Goal: Navigation & Orientation: Go to known website

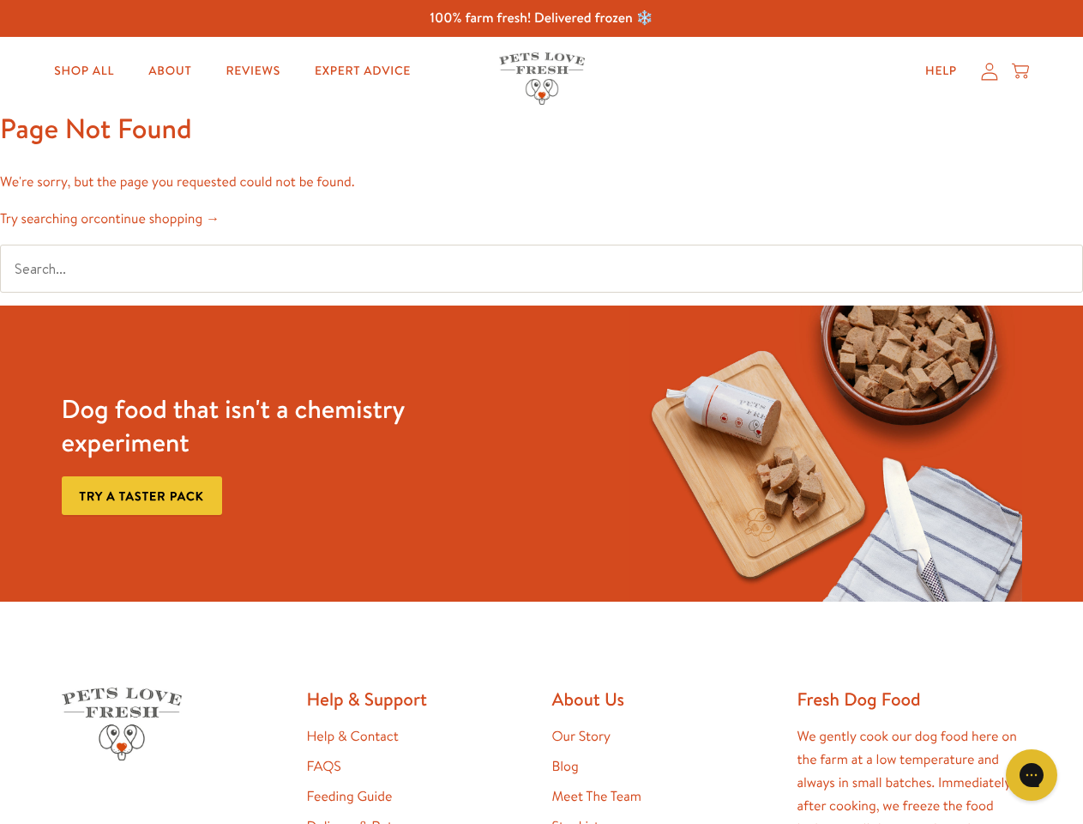
click at [541, 412] on div "Dog food that isn't a chemistry experiment Try a taster pack" at bounding box center [542, 453] width 974 height 296
click at [1032, 775] on icon "Gorgias live chat" at bounding box center [1031, 774] width 16 height 16
